Goal: Transaction & Acquisition: Purchase product/service

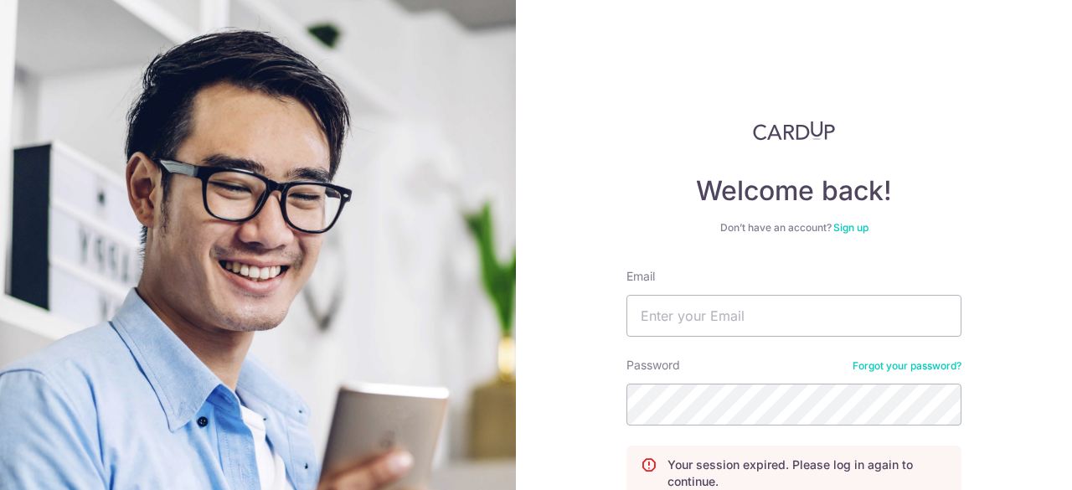
scroll to position [158, 0]
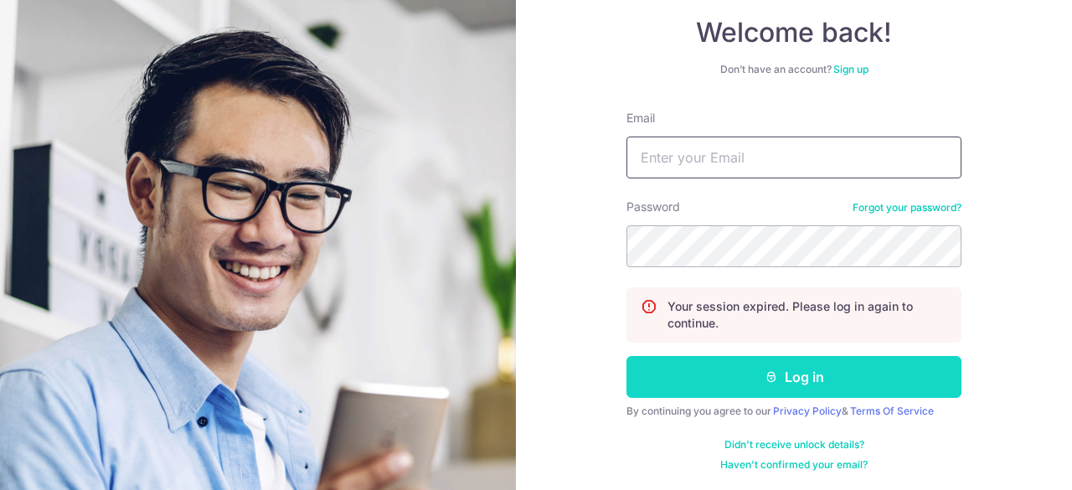
type input "[EMAIL_ADDRESS][DOMAIN_NAME]"
click at [789, 361] on button "Log in" at bounding box center [794, 377] width 335 height 42
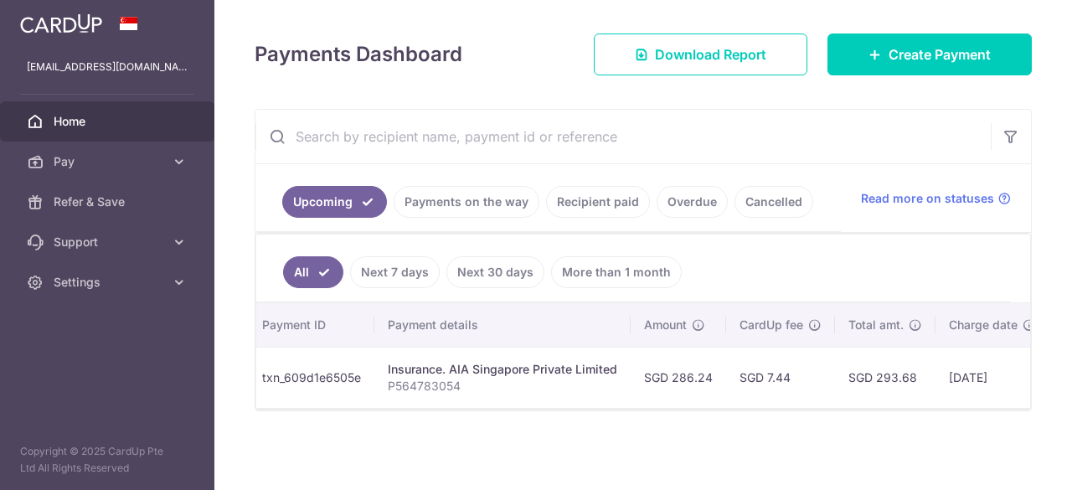
scroll to position [0, 224]
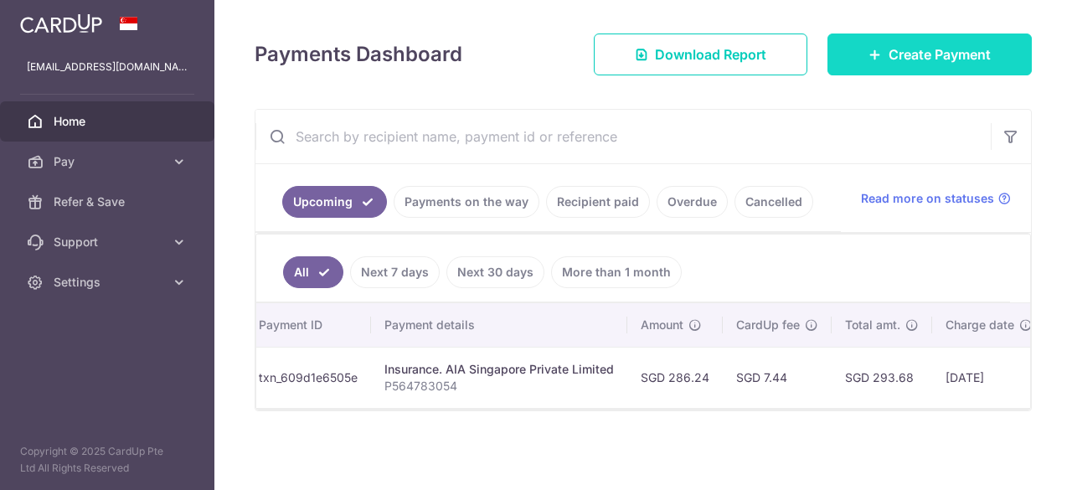
click at [895, 52] on span "Create Payment" at bounding box center [940, 54] width 102 height 20
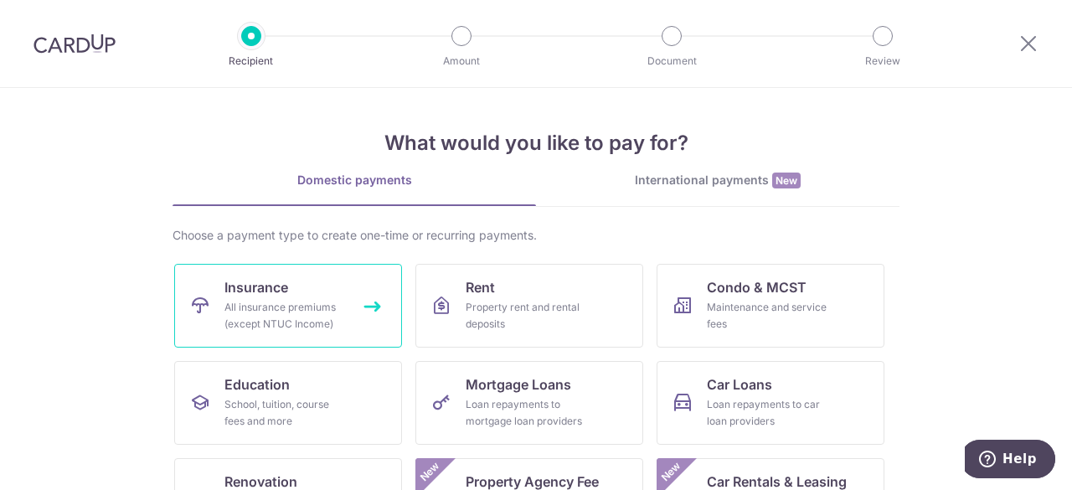
click at [250, 281] on span "Insurance" at bounding box center [256, 287] width 64 height 20
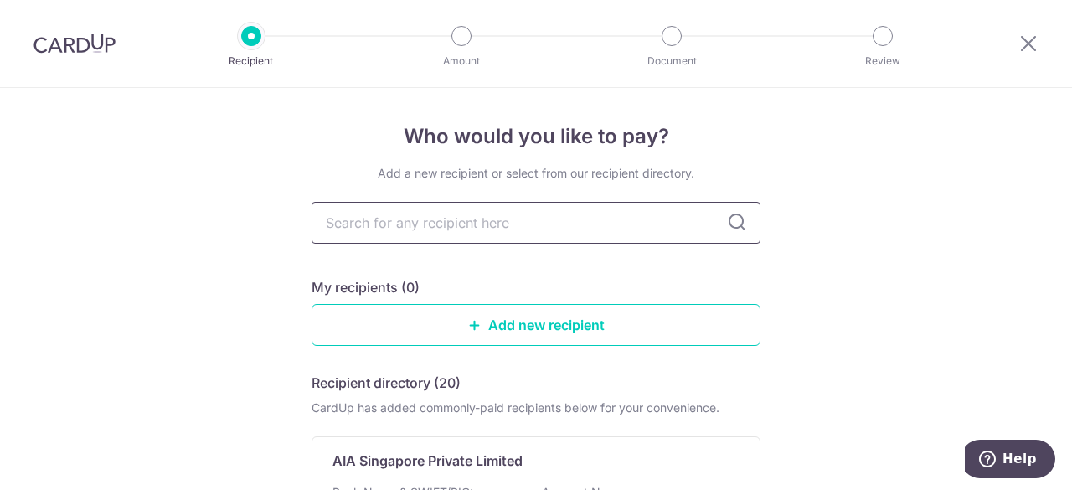
click at [484, 229] on input "text" at bounding box center [536, 223] width 449 height 42
click at [613, 230] on input "text" at bounding box center [536, 223] width 449 height 42
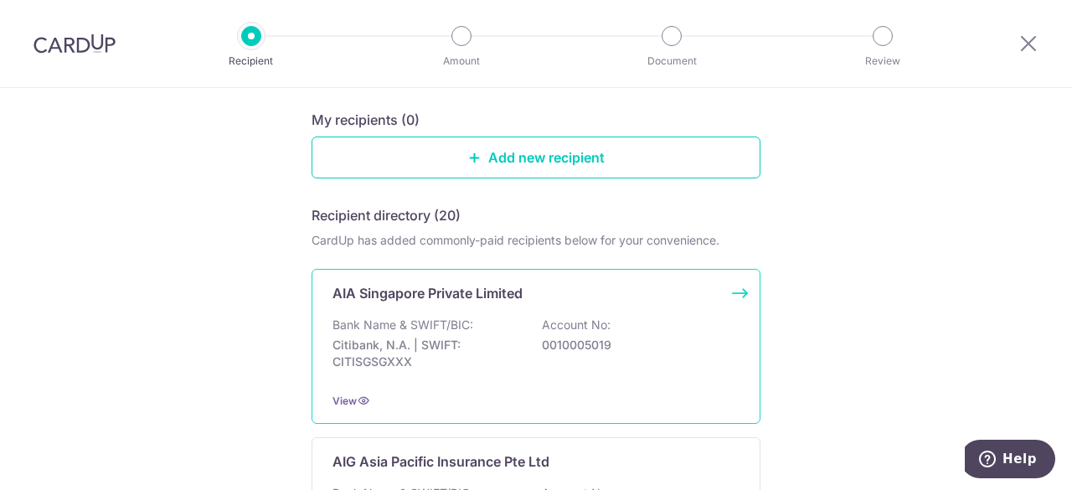
type input "aia"
click at [508, 326] on div "Bank Name & SWIFT/BIC: Citibank, N.A. | SWIFT: CITISGSGXXX Account No: 00100050…" at bounding box center [536, 348] width 407 height 62
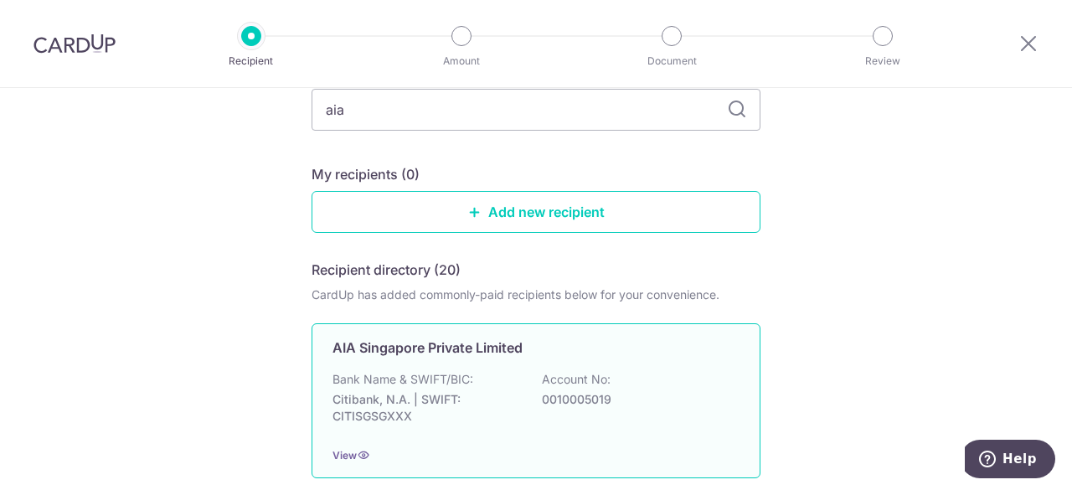
scroll to position [0, 0]
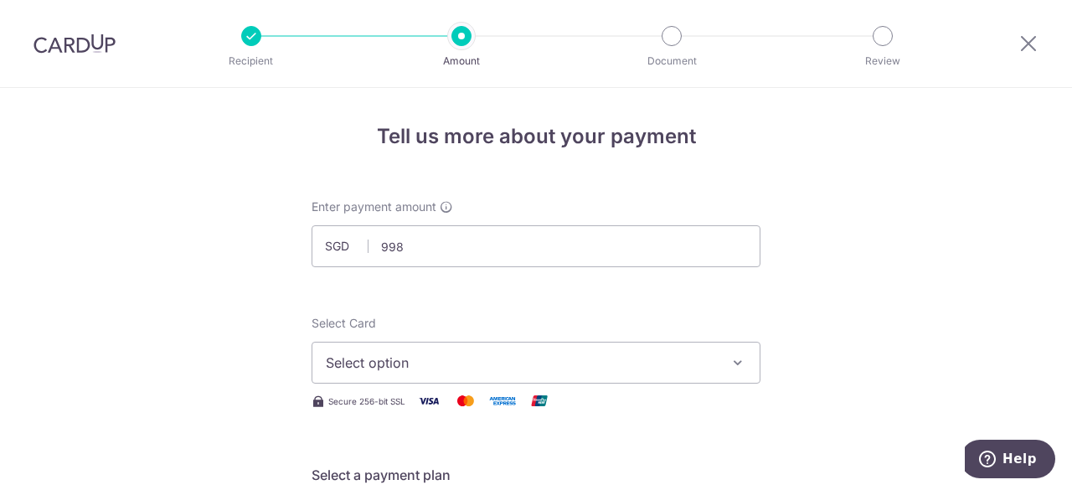
type input "998.00"
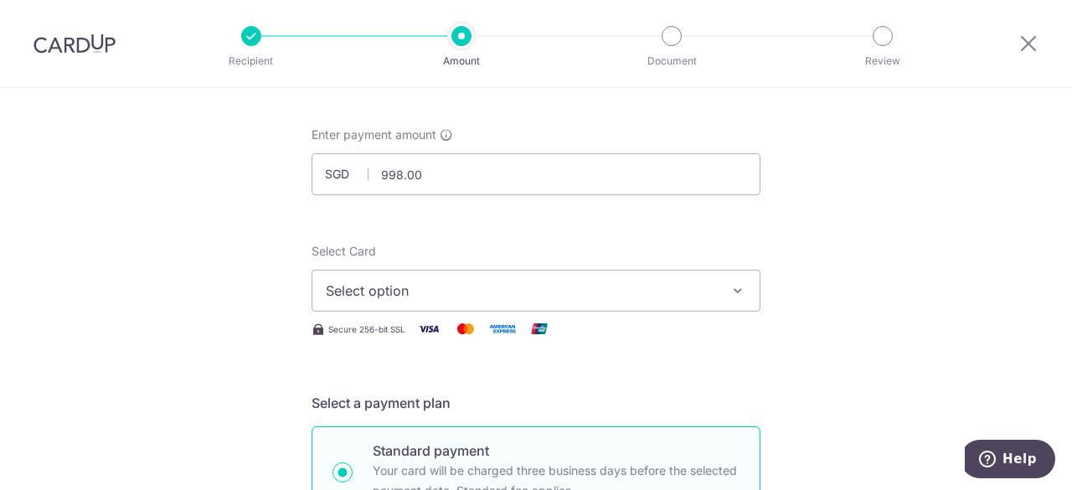
scroll to position [168, 0]
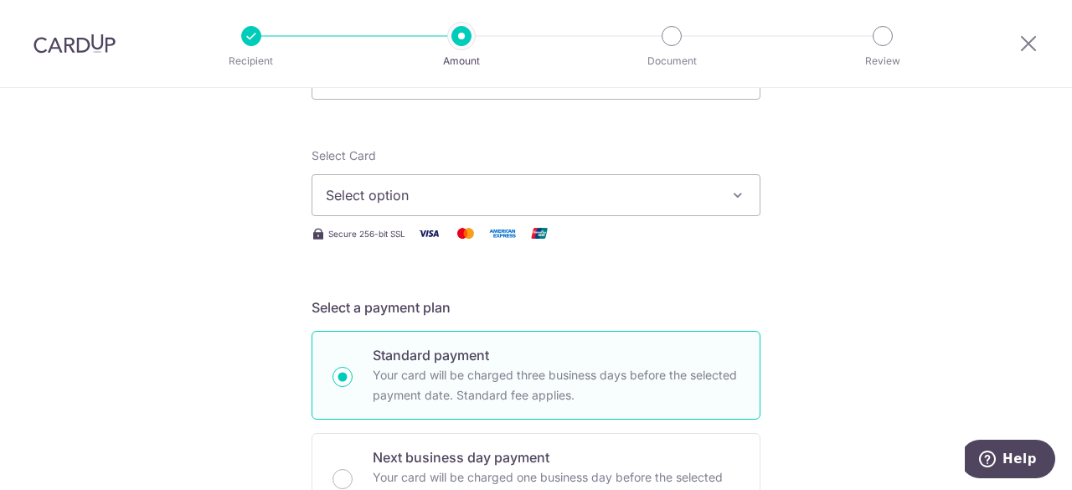
click at [662, 180] on button "Select option" at bounding box center [536, 195] width 449 height 42
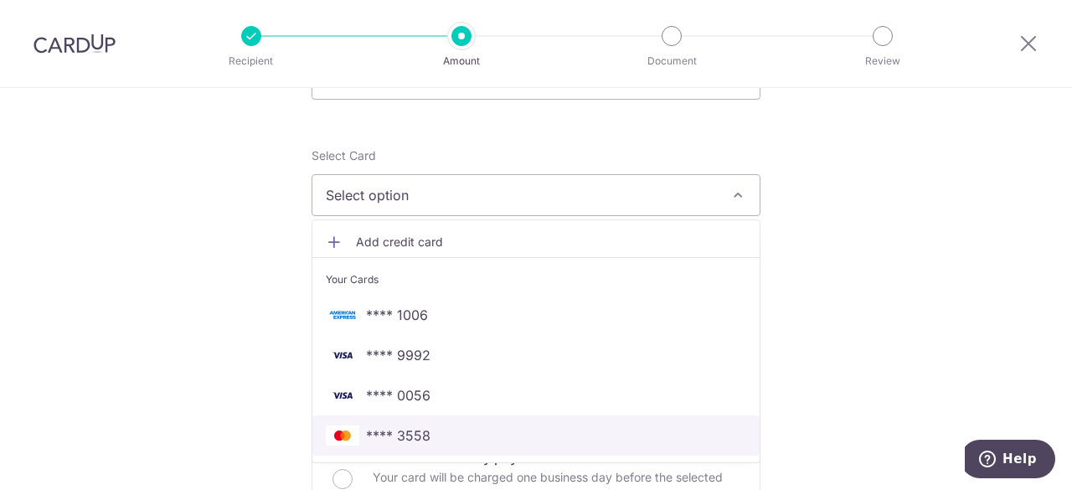
click at [426, 434] on span "**** 3558" at bounding box center [536, 436] width 420 height 20
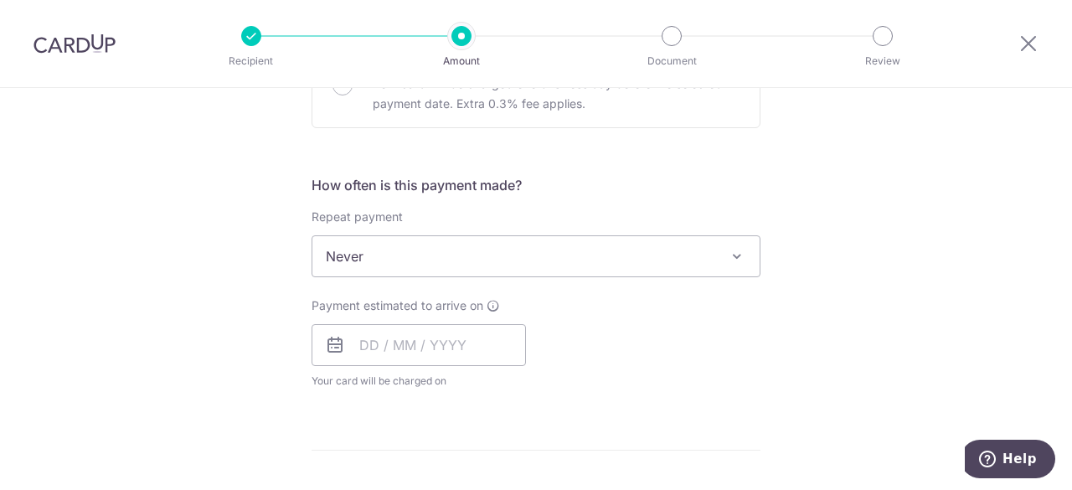
scroll to position [586, 0]
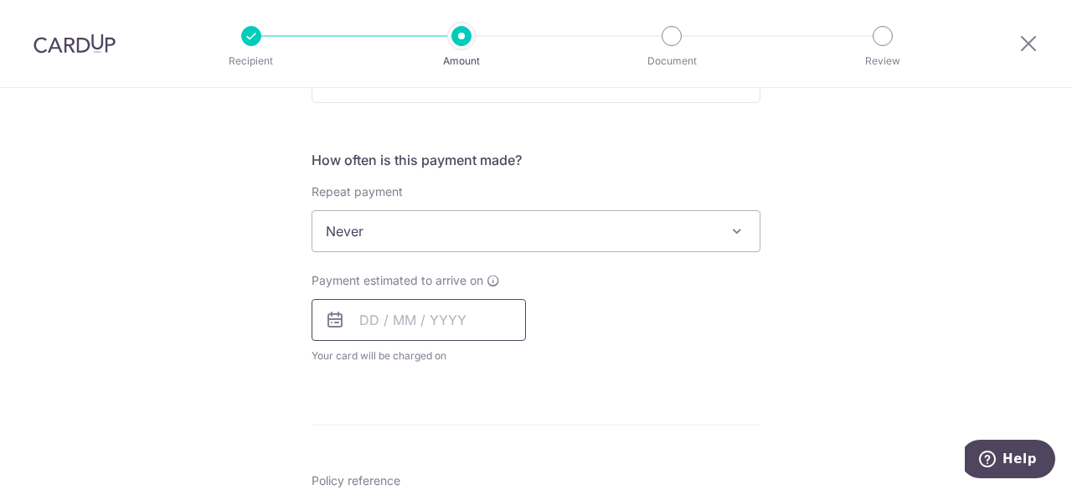
click at [464, 325] on input "text" at bounding box center [419, 320] width 214 height 42
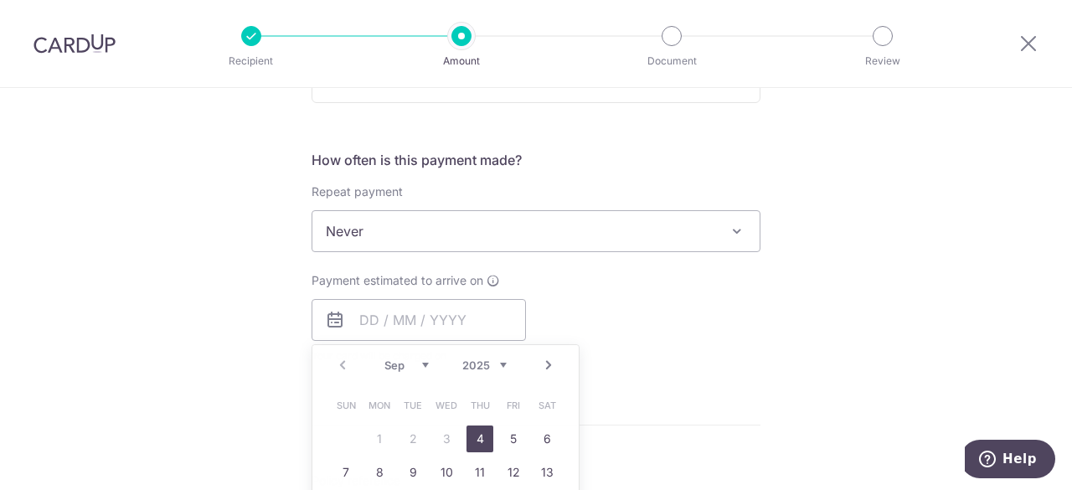
click at [606, 317] on div "Payment estimated to arrive on Prev Next Sep Oct Nov Dec 2025 2026 2027 2028 20…" at bounding box center [536, 318] width 469 height 92
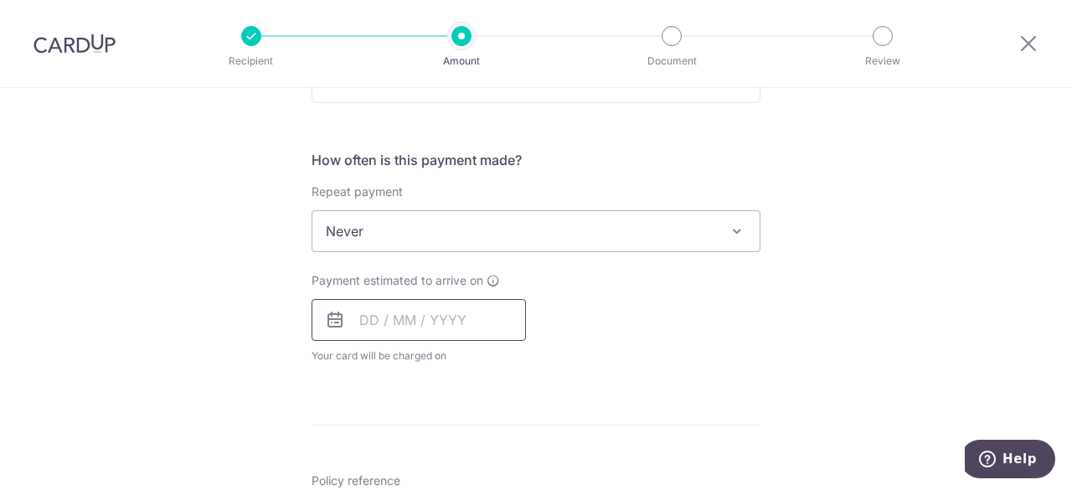
click at [418, 321] on input "text" at bounding box center [419, 320] width 214 height 42
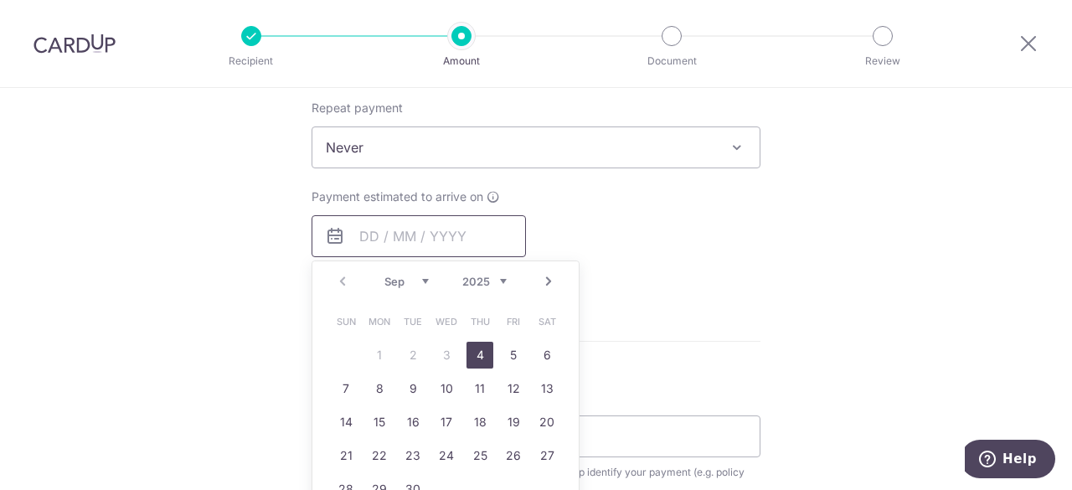
scroll to position [754, 0]
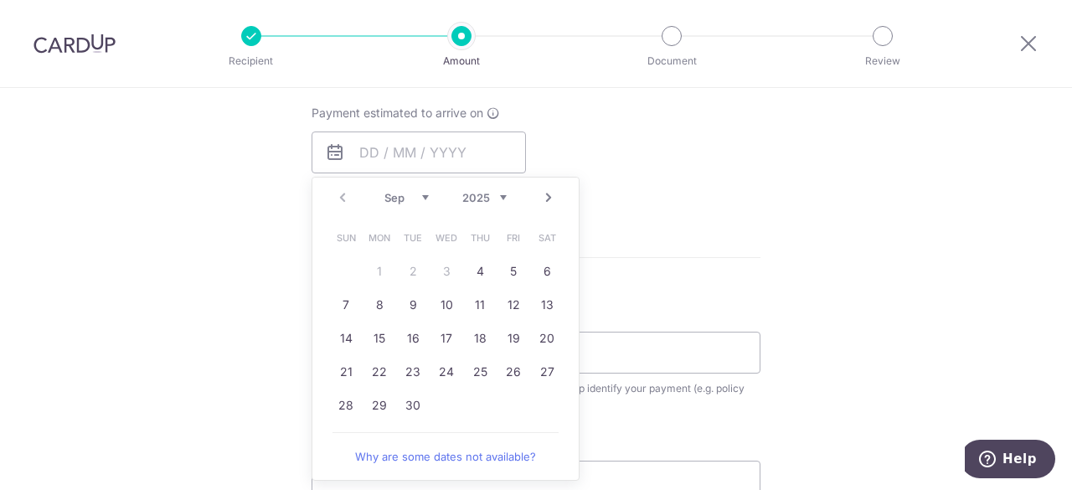
click at [546, 199] on link "Next" at bounding box center [549, 198] width 20 height 20
click at [338, 195] on link "Prev" at bounding box center [343, 198] width 20 height 20
click at [442, 369] on link "24" at bounding box center [446, 371] width 27 height 27
type input "[DATE]"
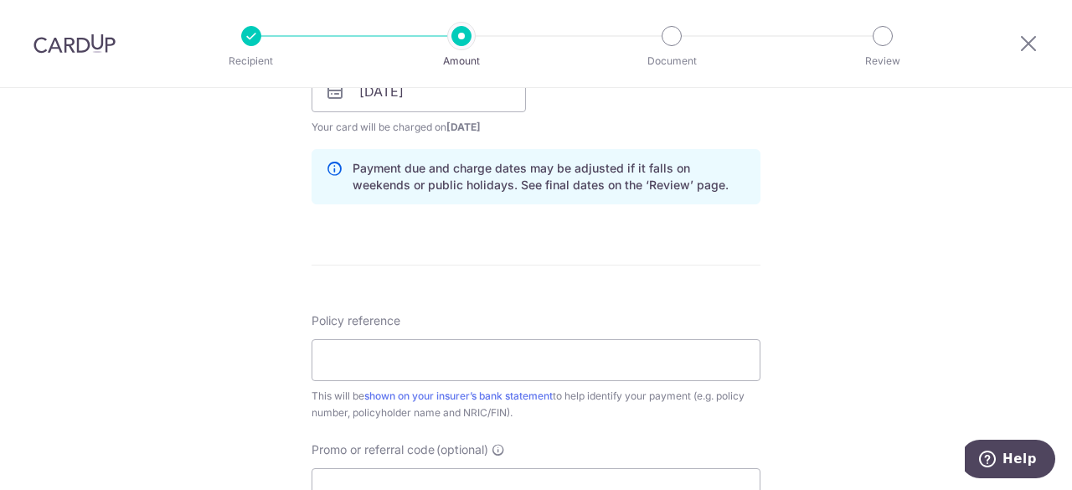
scroll to position [838, 0]
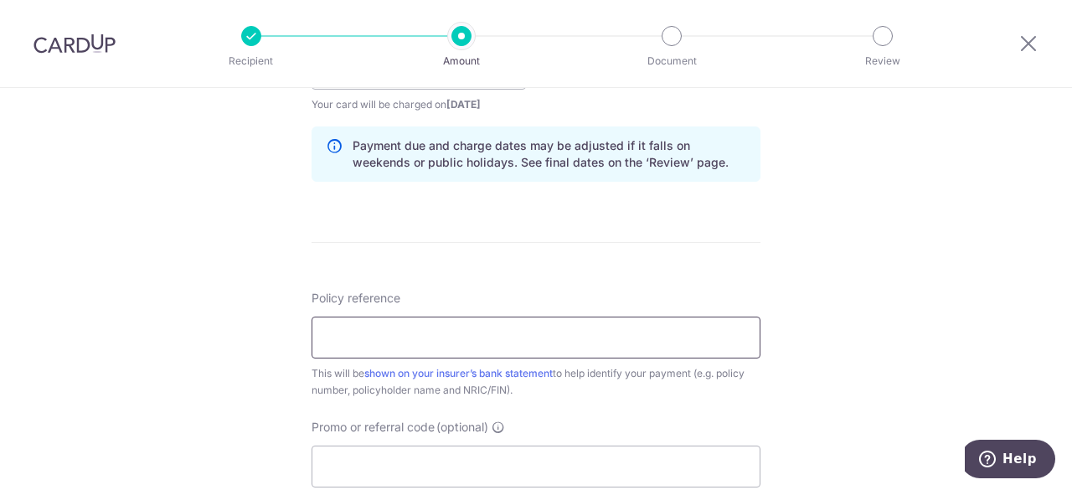
click at [466, 336] on input "Policy reference" at bounding box center [536, 338] width 449 height 42
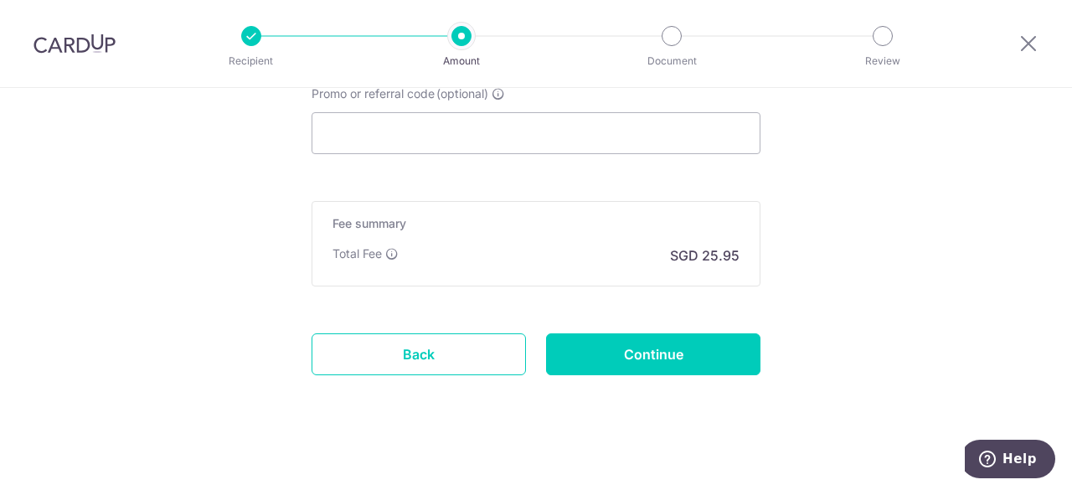
scroll to position [1173, 0]
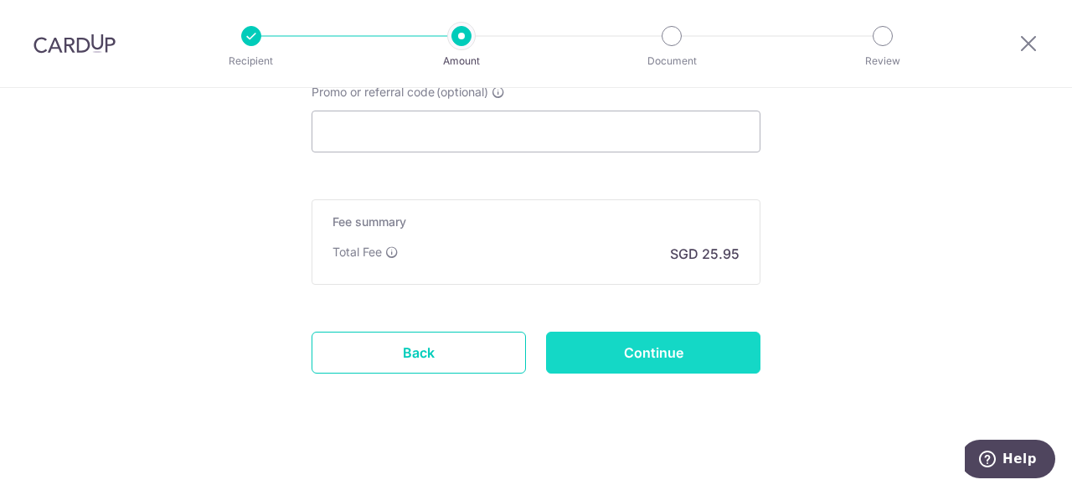
type input "H236078123"
click at [636, 338] on input "Continue" at bounding box center [653, 353] width 214 height 42
type input "Create Schedule"
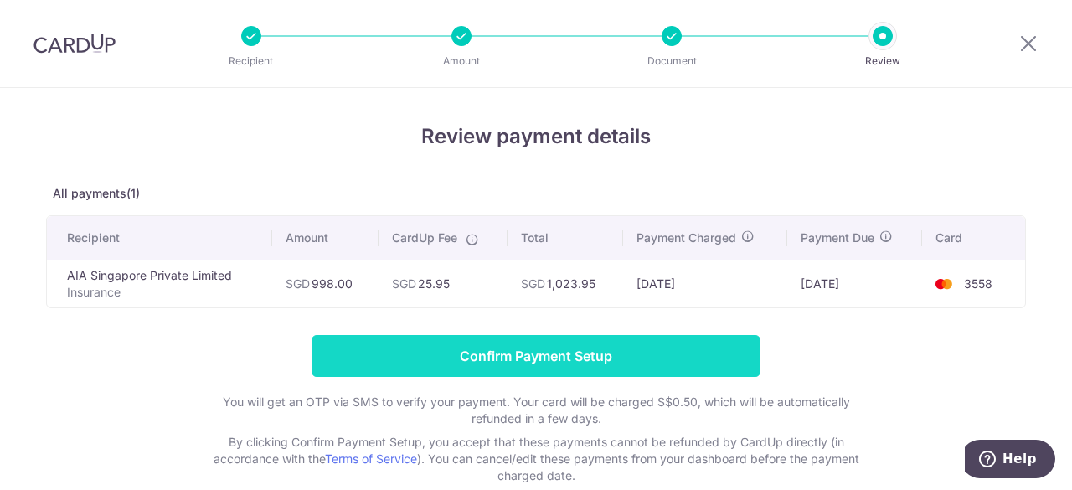
click at [554, 348] on input "Confirm Payment Setup" at bounding box center [536, 356] width 449 height 42
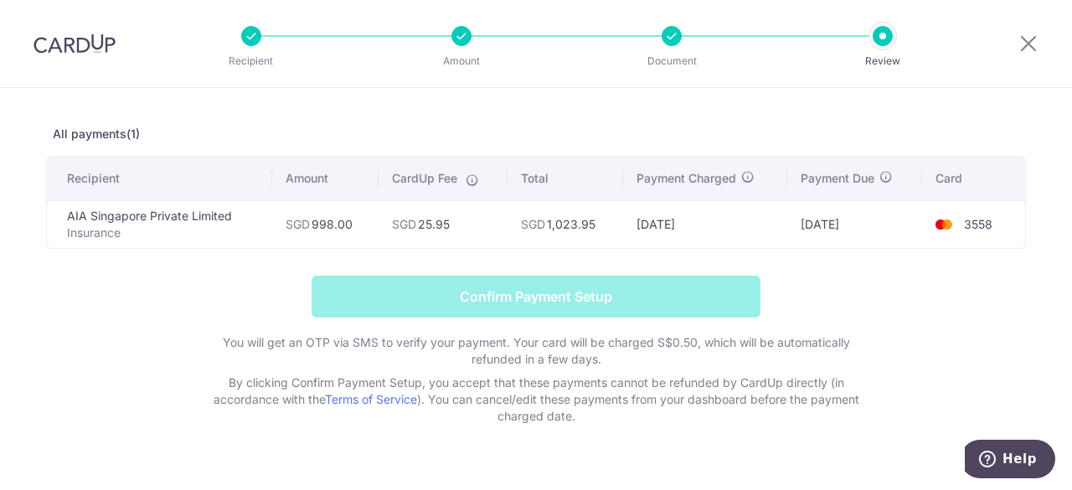
scroll to position [84, 0]
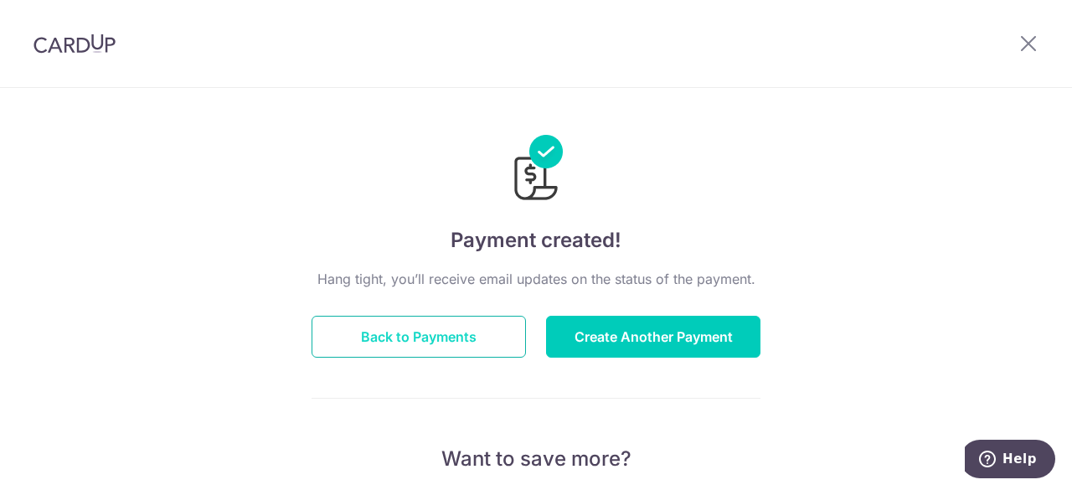
click at [451, 341] on button "Back to Payments" at bounding box center [419, 337] width 214 height 42
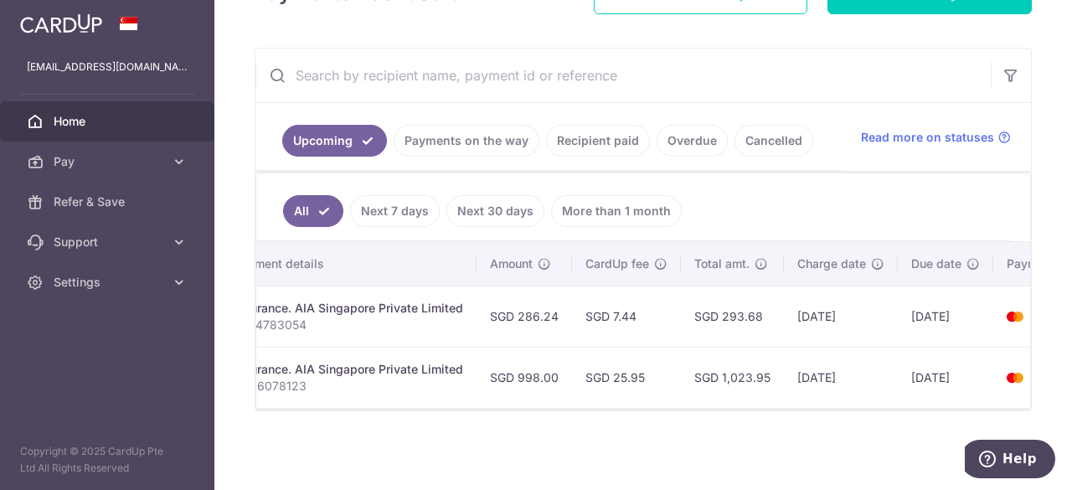
scroll to position [0, 374]
